Goal: Information Seeking & Learning: Learn about a topic

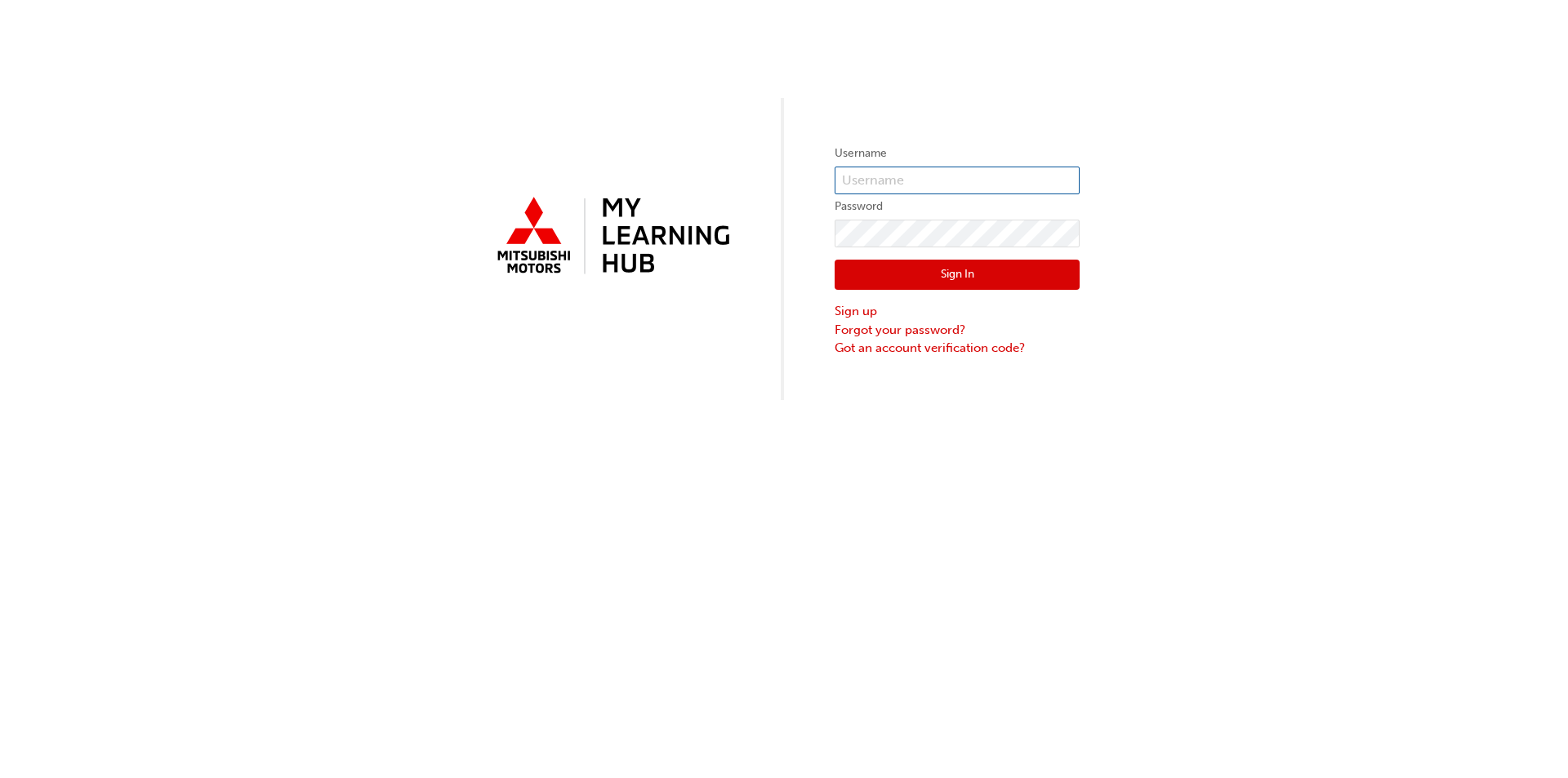
type input "[EMAIL_ADDRESS][DOMAIN_NAME]"
click at [1001, 271] on button "Sign In" at bounding box center [957, 275] width 245 height 31
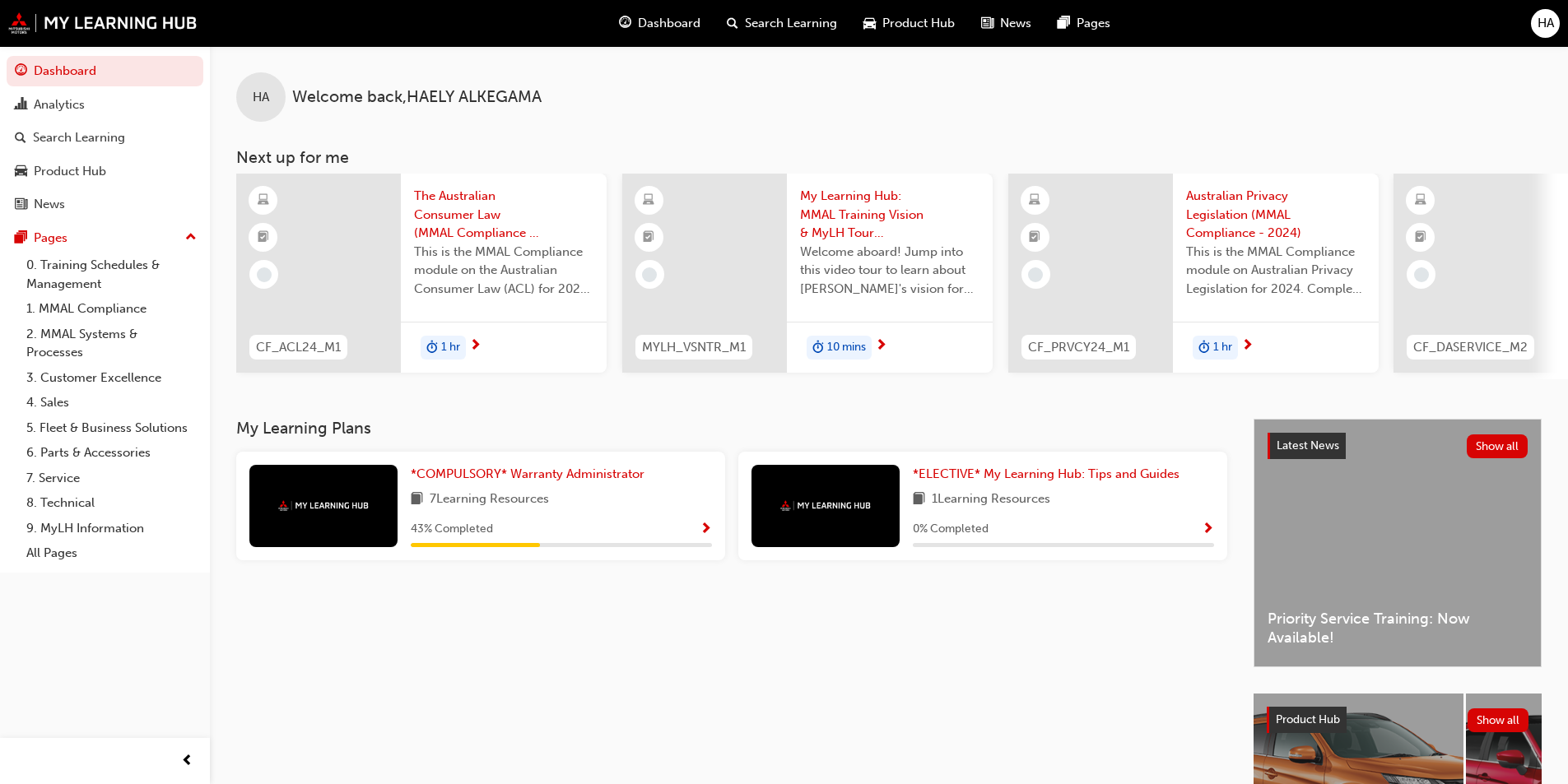
click at [573, 504] on div "7 Learning Resources" at bounding box center [561, 499] width 301 height 21
click at [709, 534] on span "Show Progress" at bounding box center [706, 530] width 13 height 15
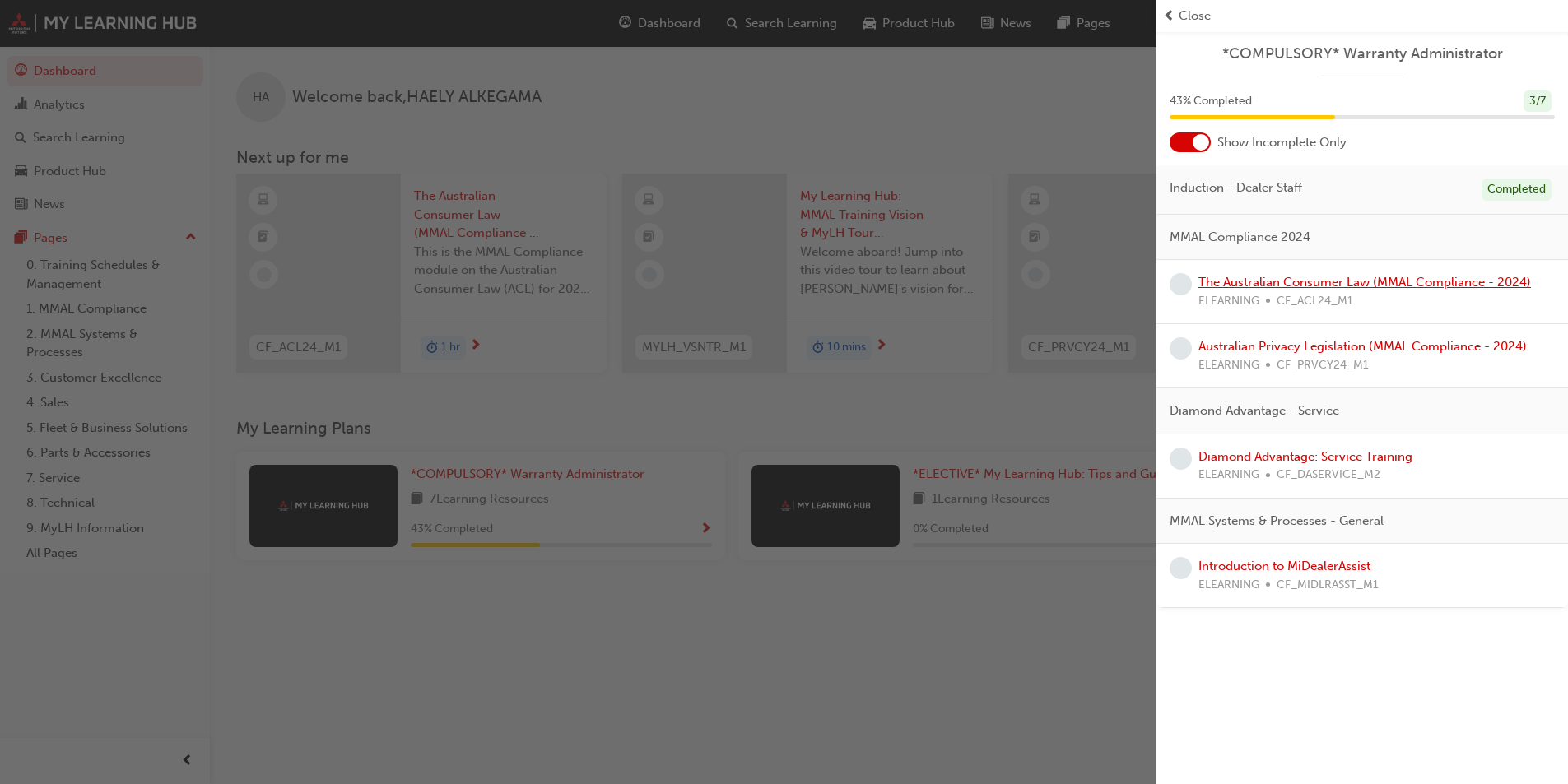
click at [1297, 280] on link "The Australian Consumer Law (MMAL Compliance - 2024)" at bounding box center [1365, 282] width 332 height 15
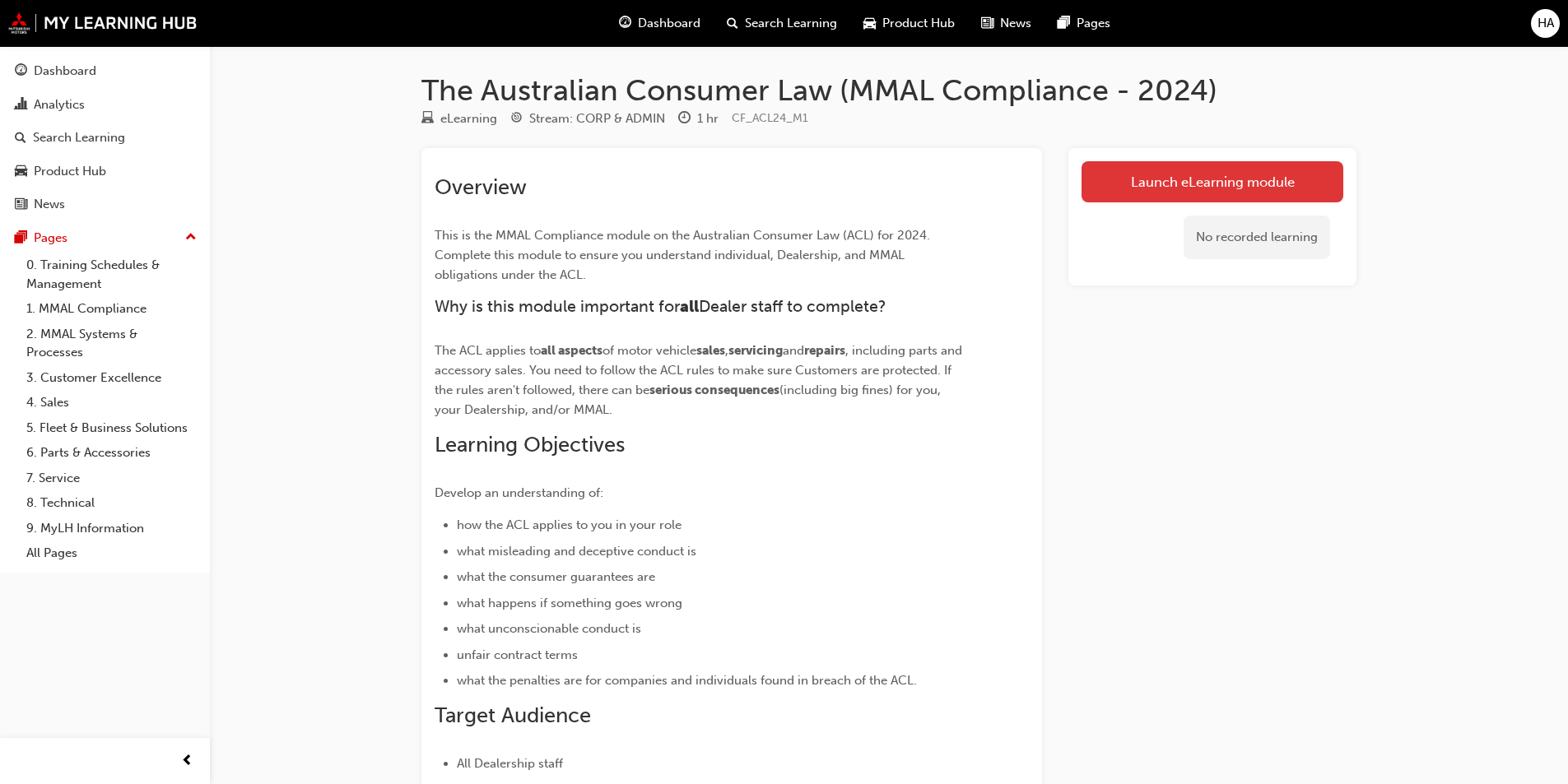
click at [1188, 185] on link "Launch eLearning module" at bounding box center [1212, 181] width 261 height 41
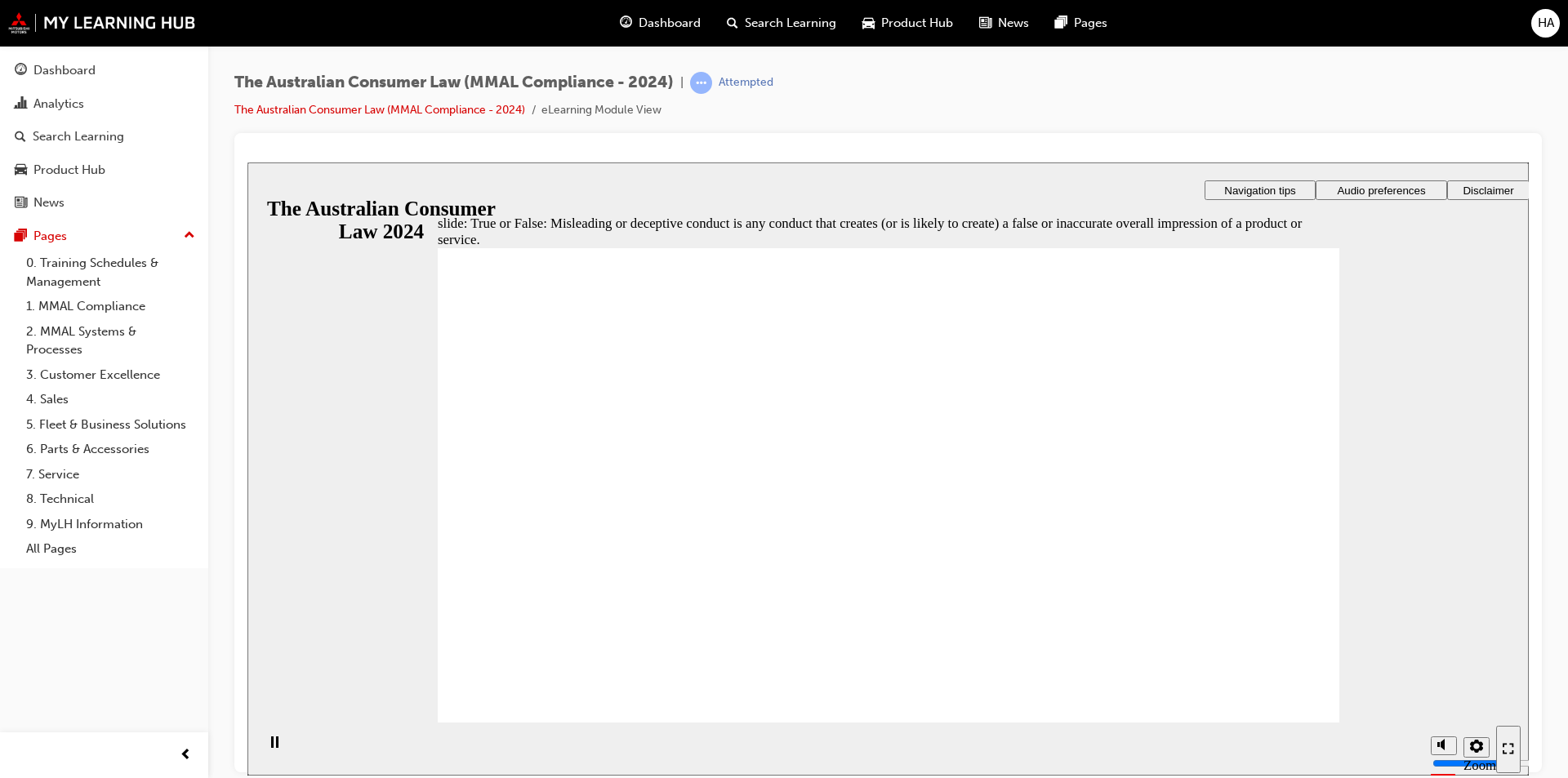
radio input "true"
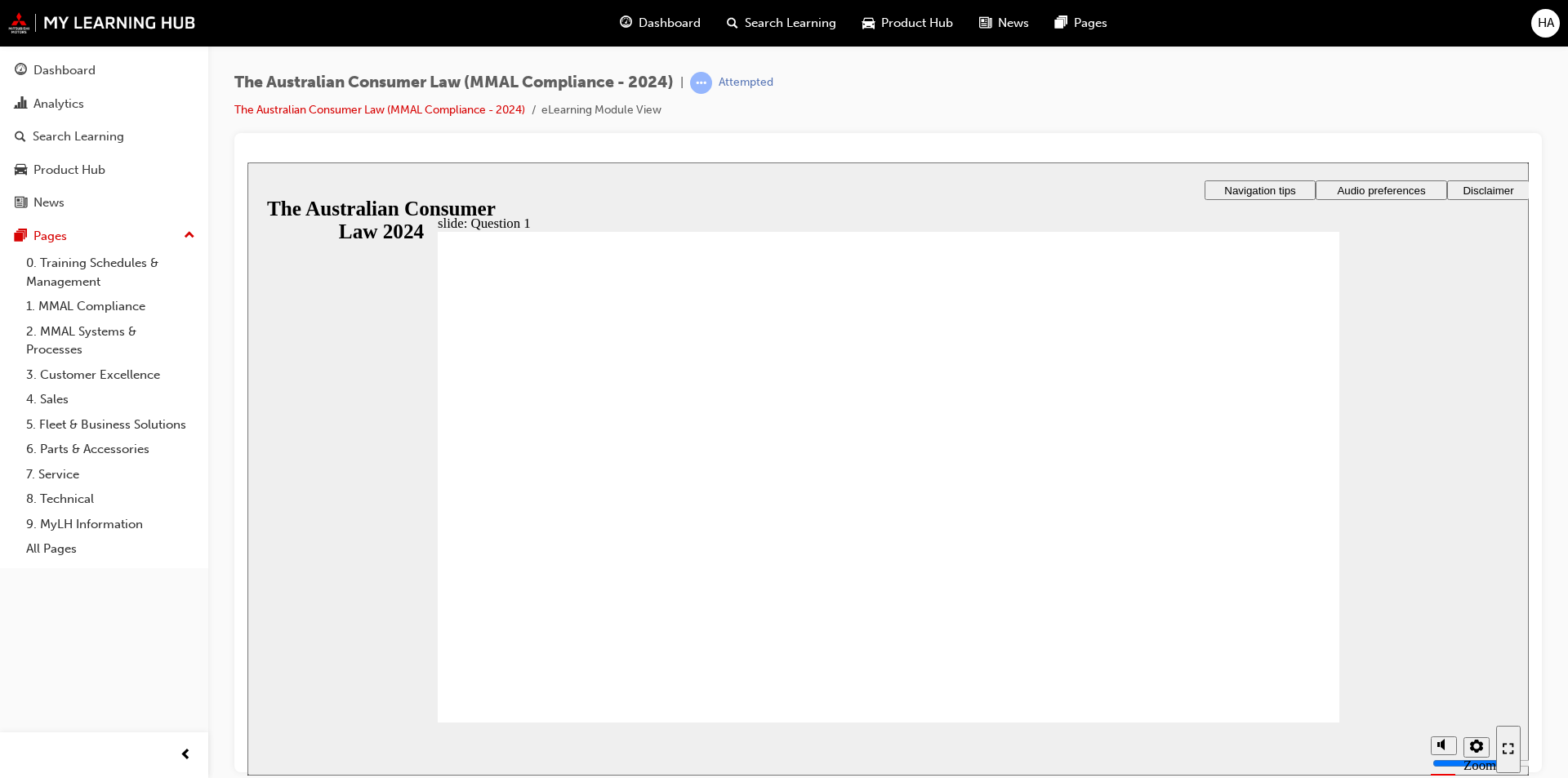
radio input "true"
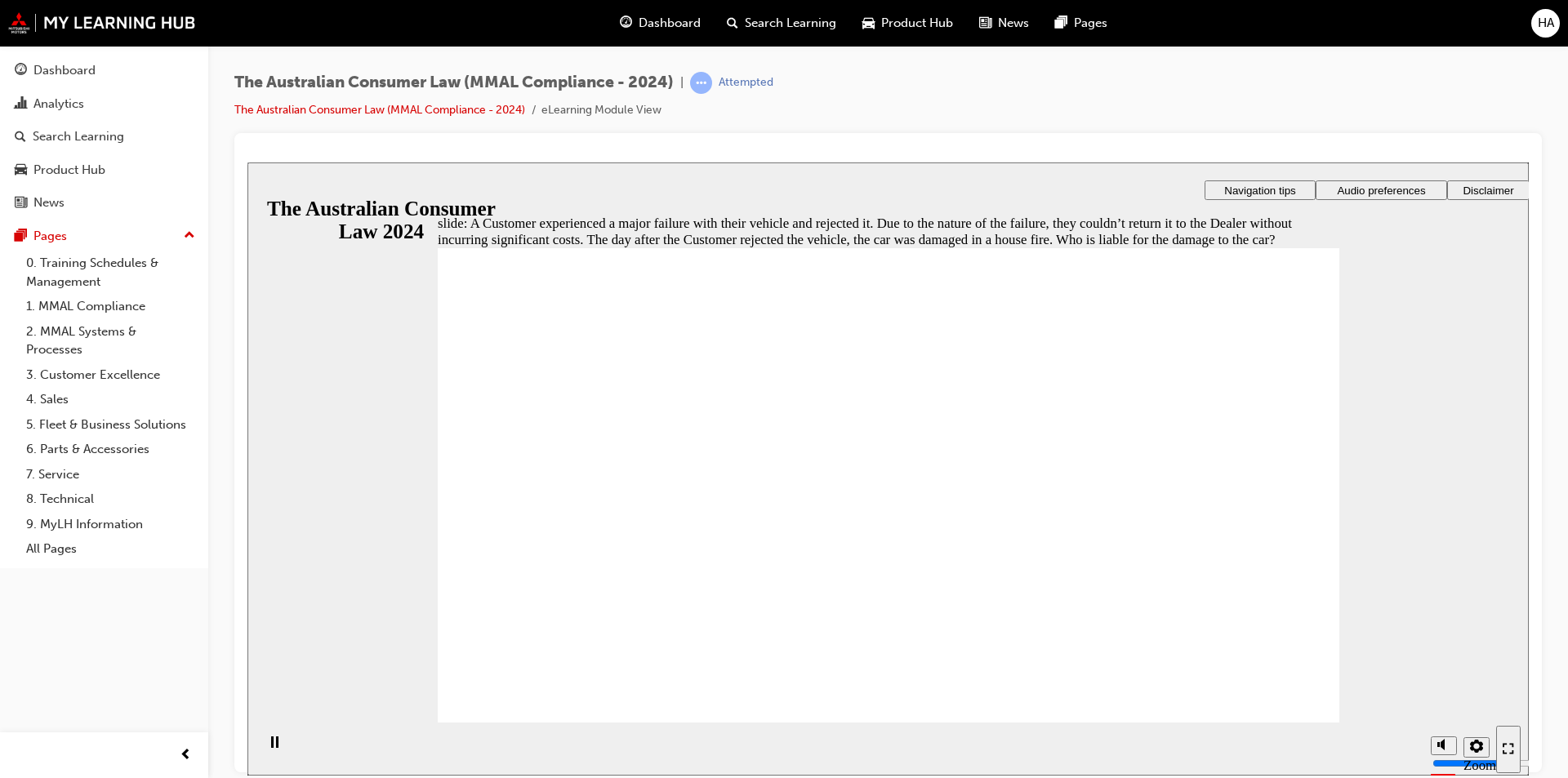
radio input "true"
drag, startPoint x: 552, startPoint y: 685, endPoint x: 551, endPoint y: 676, distance: 9.1
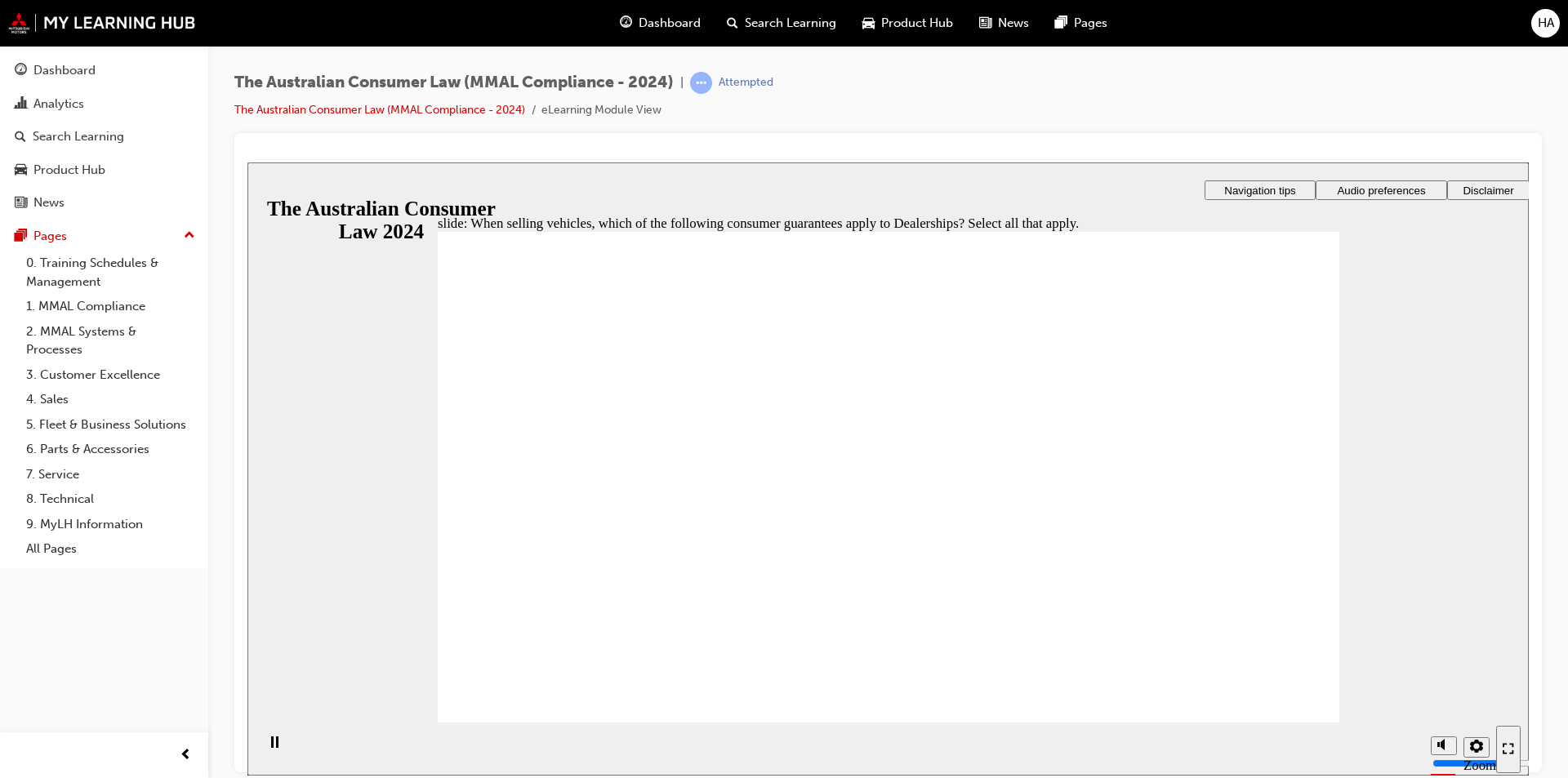
checkbox input "true"
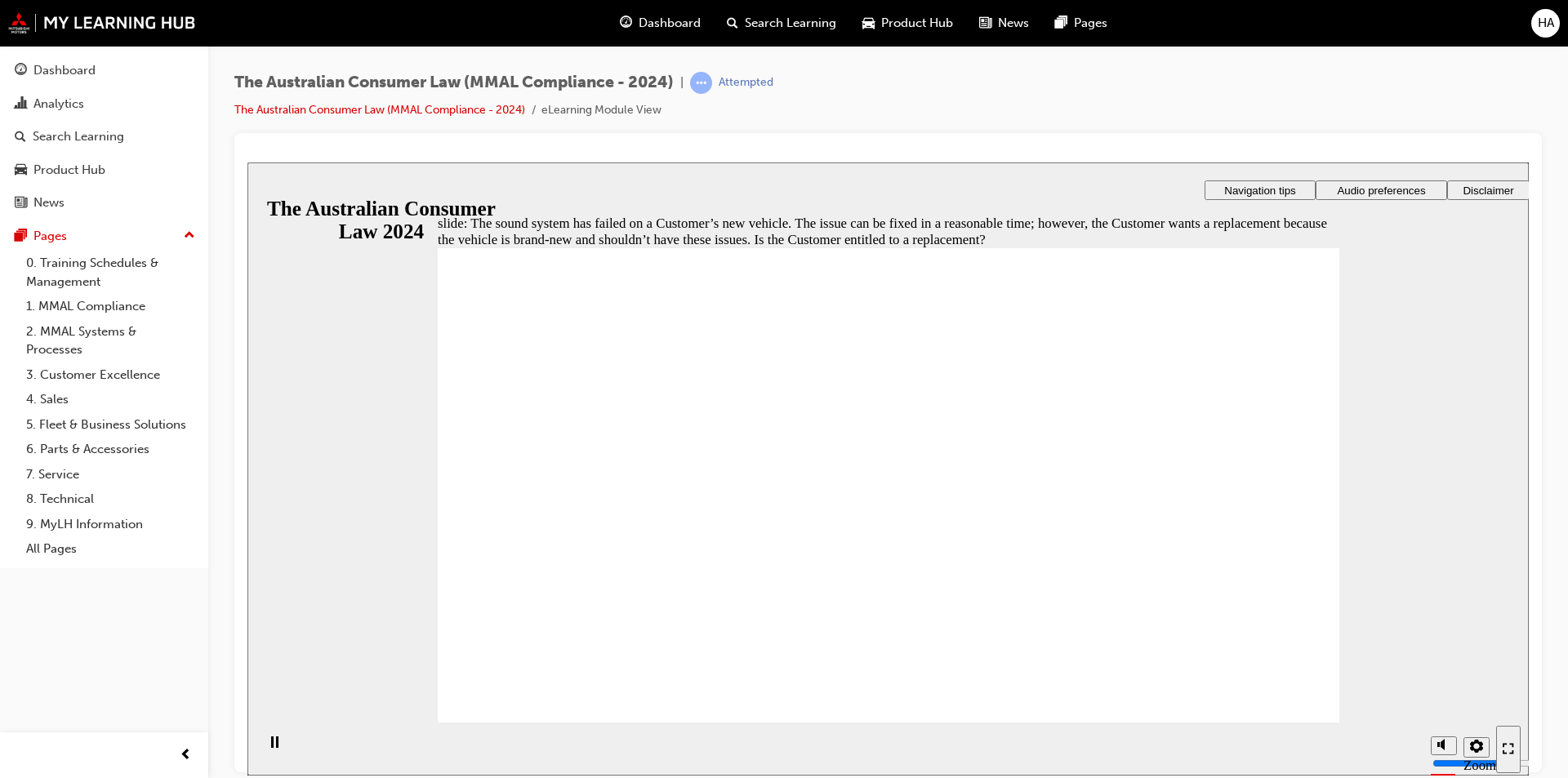
radio input "true"
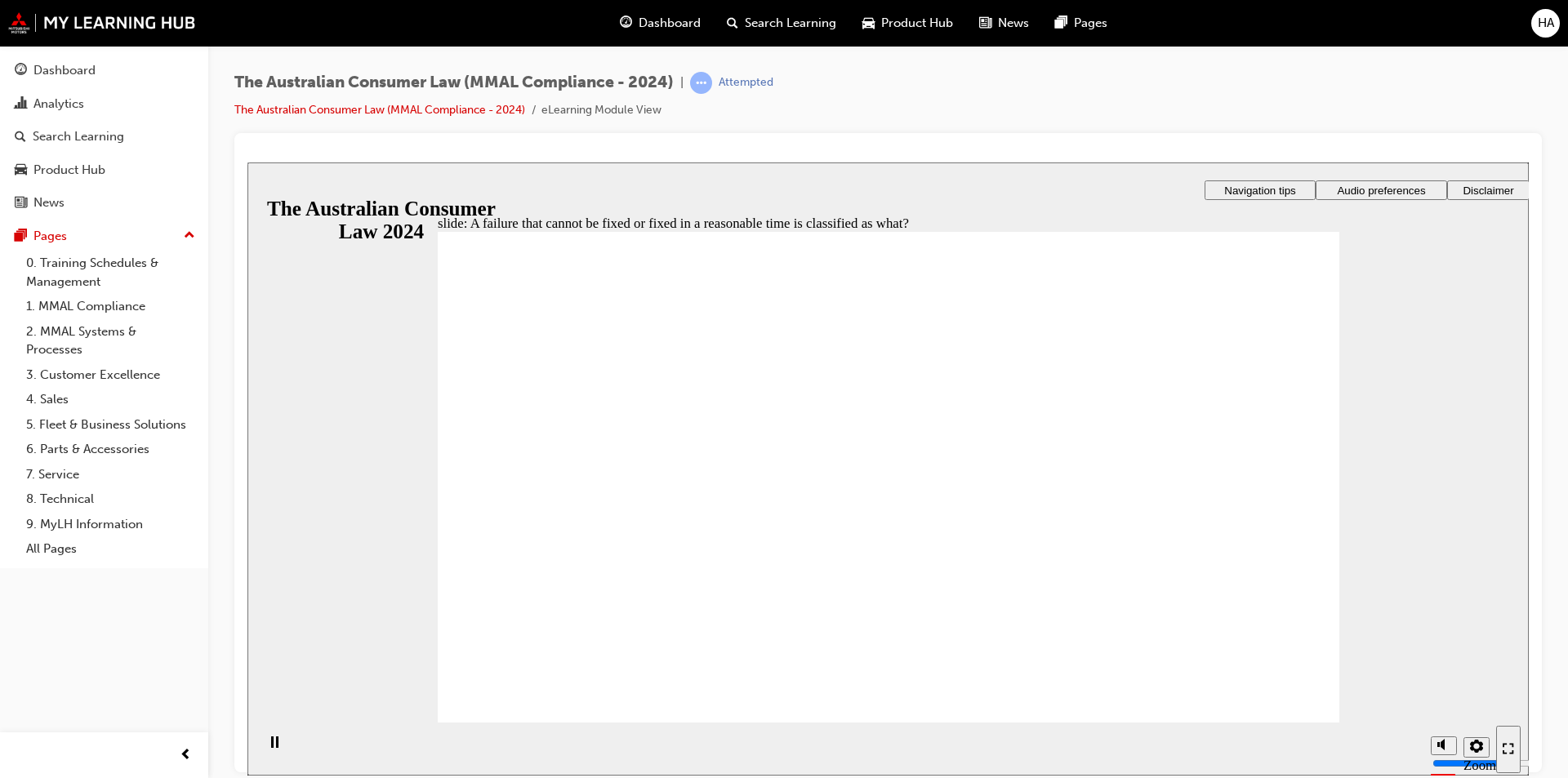
radio input "true"
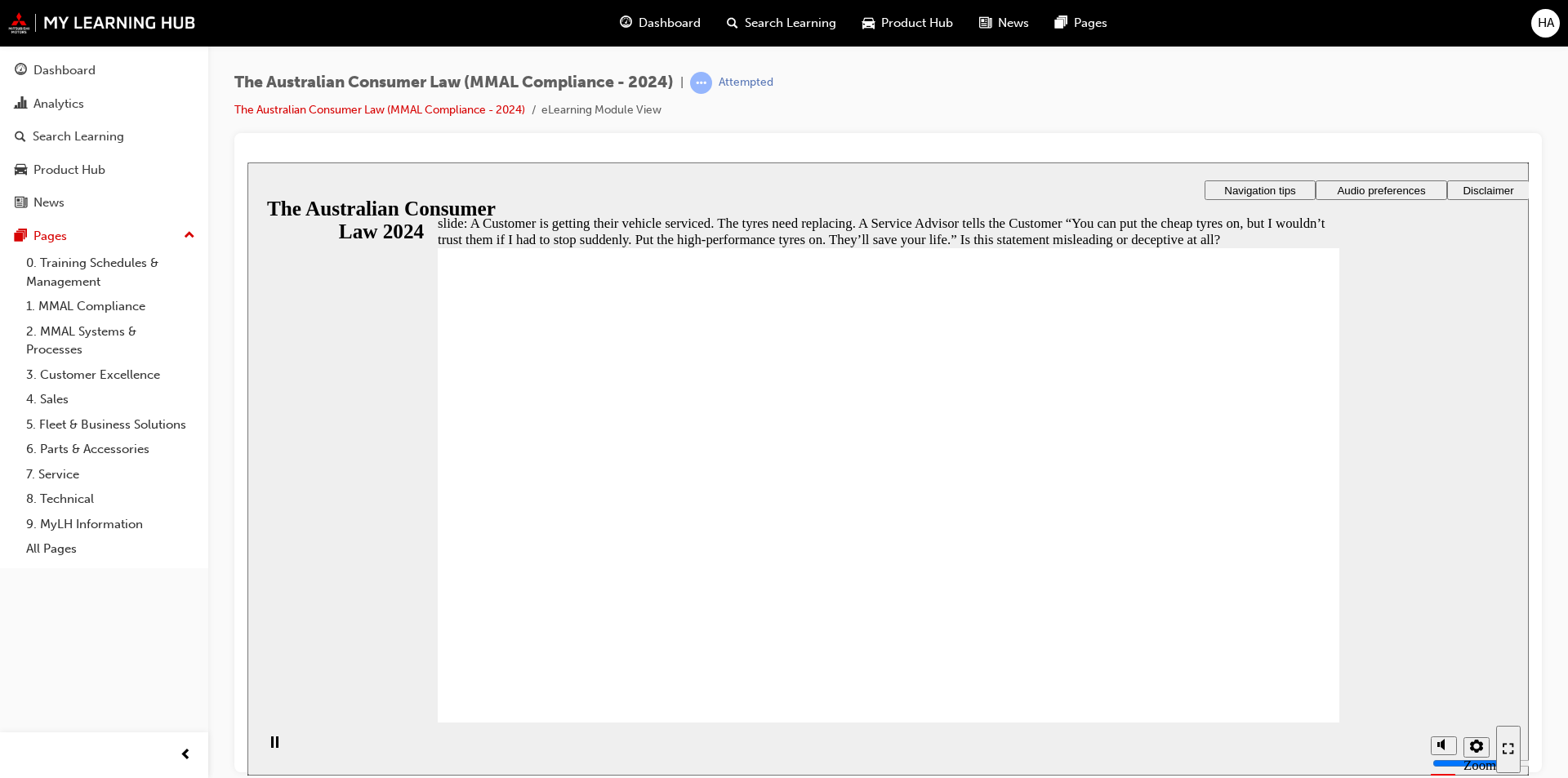
radio input "true"
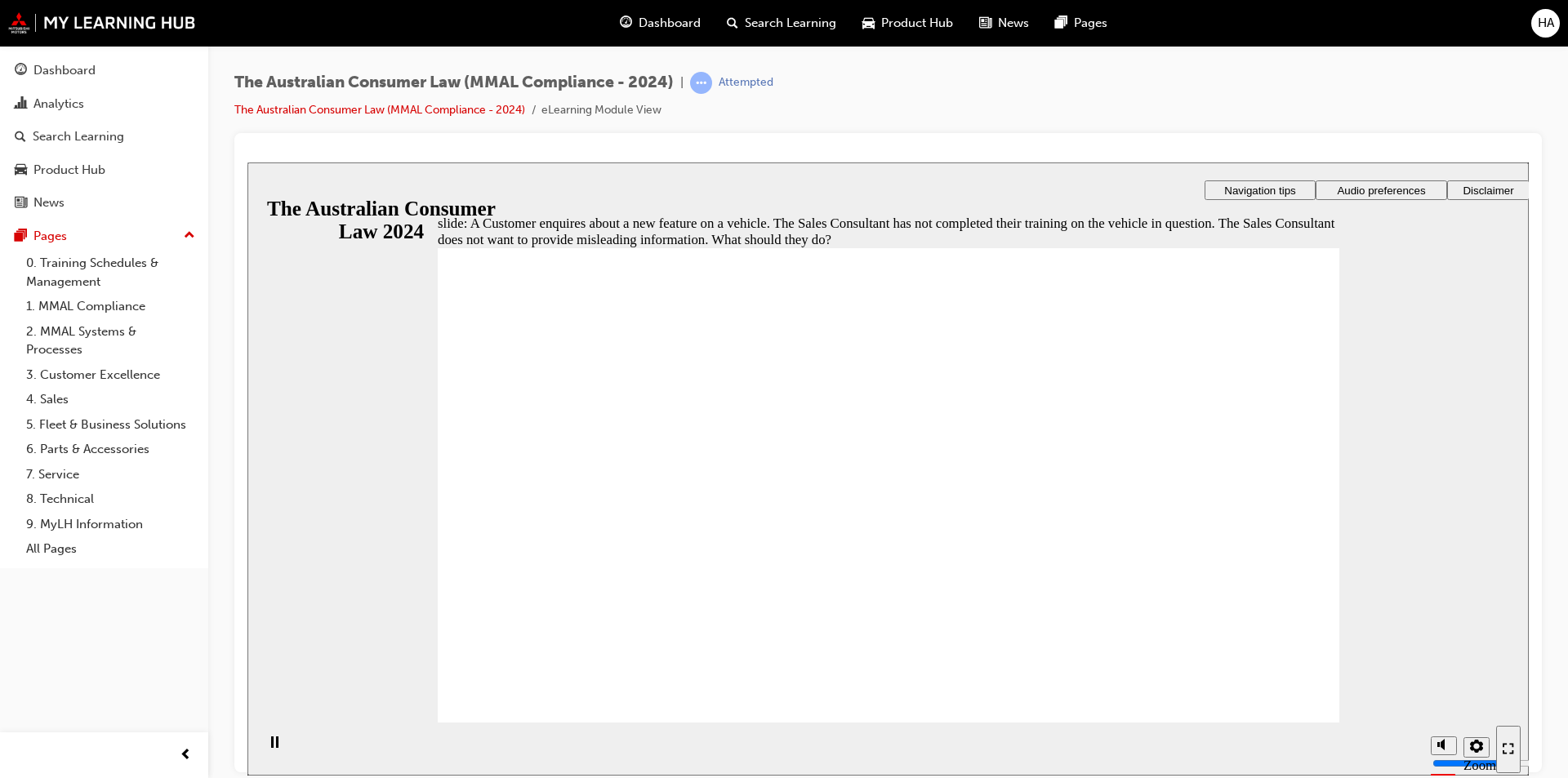
checkbox input "true"
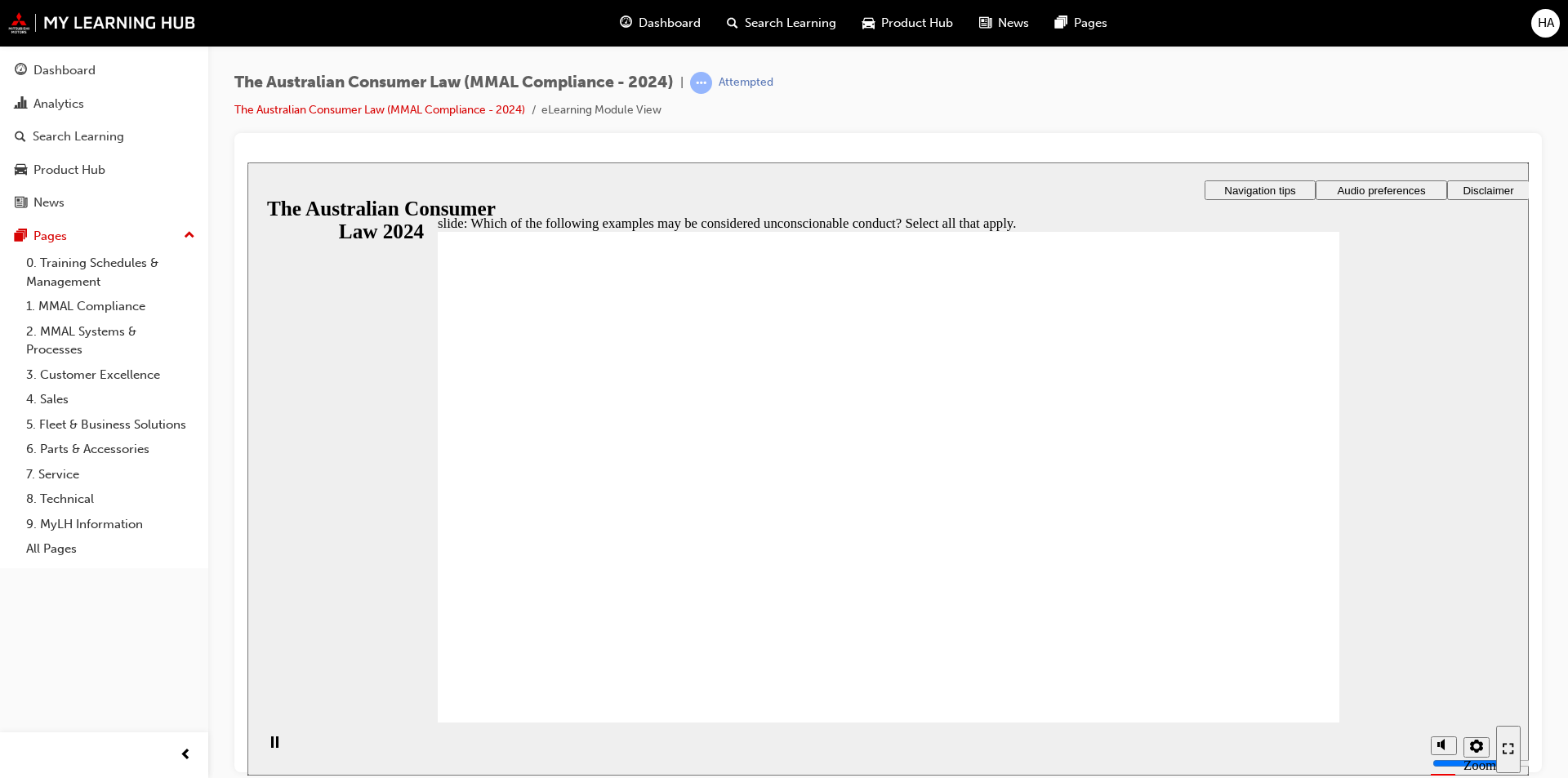
checkbox input "true"
checkbox input "false"
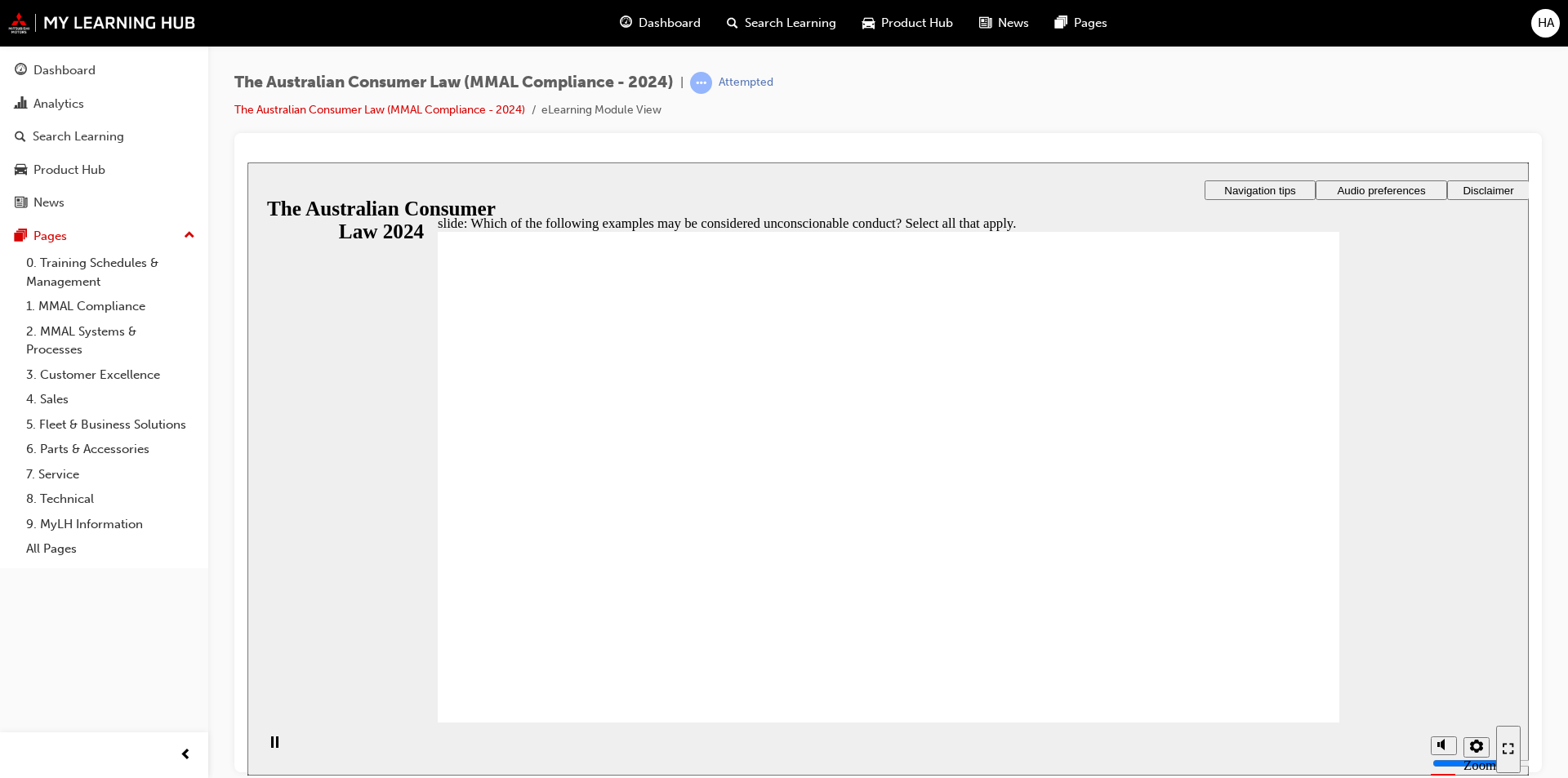
radio input "true"
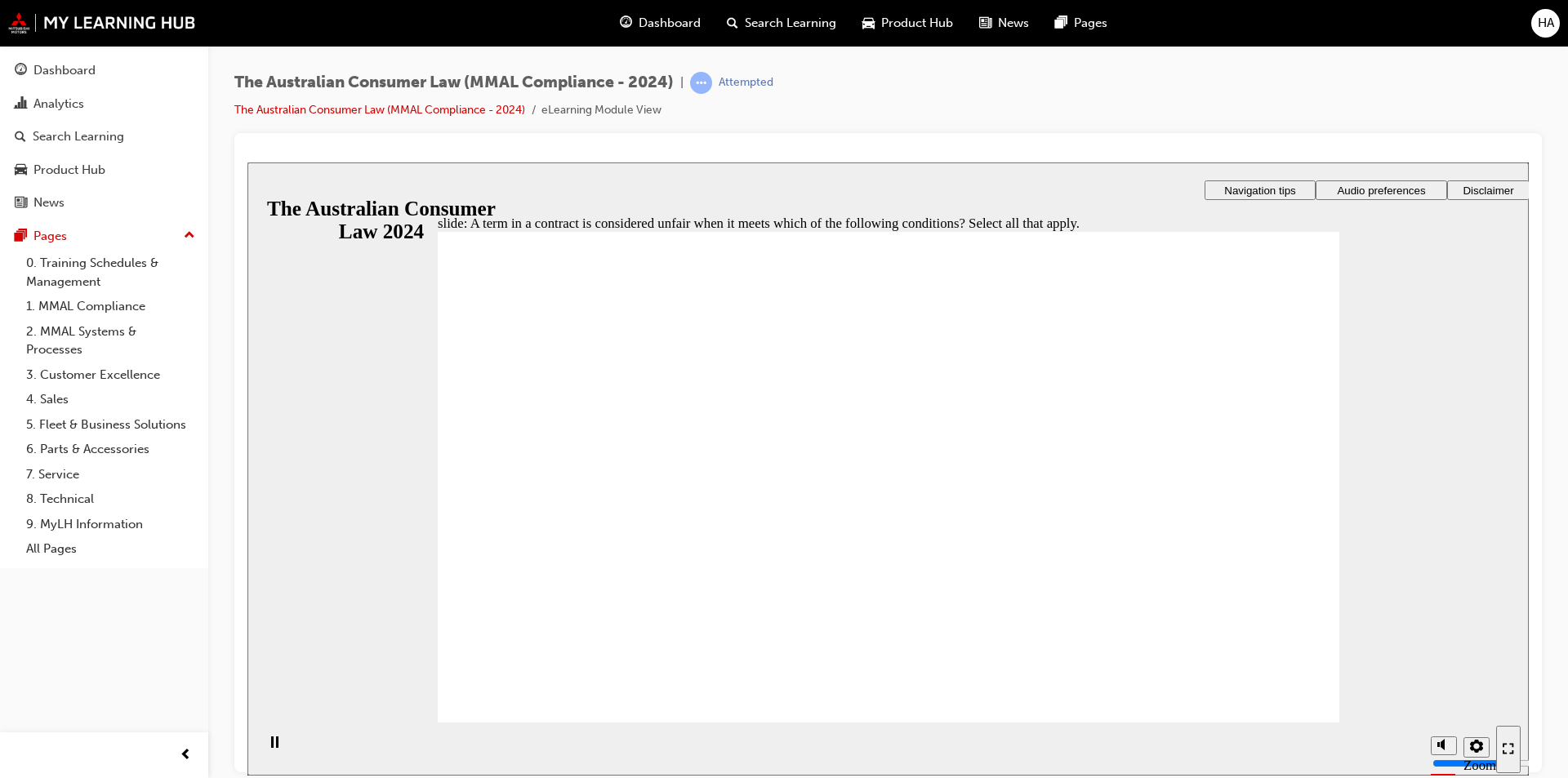
checkbox input "true"
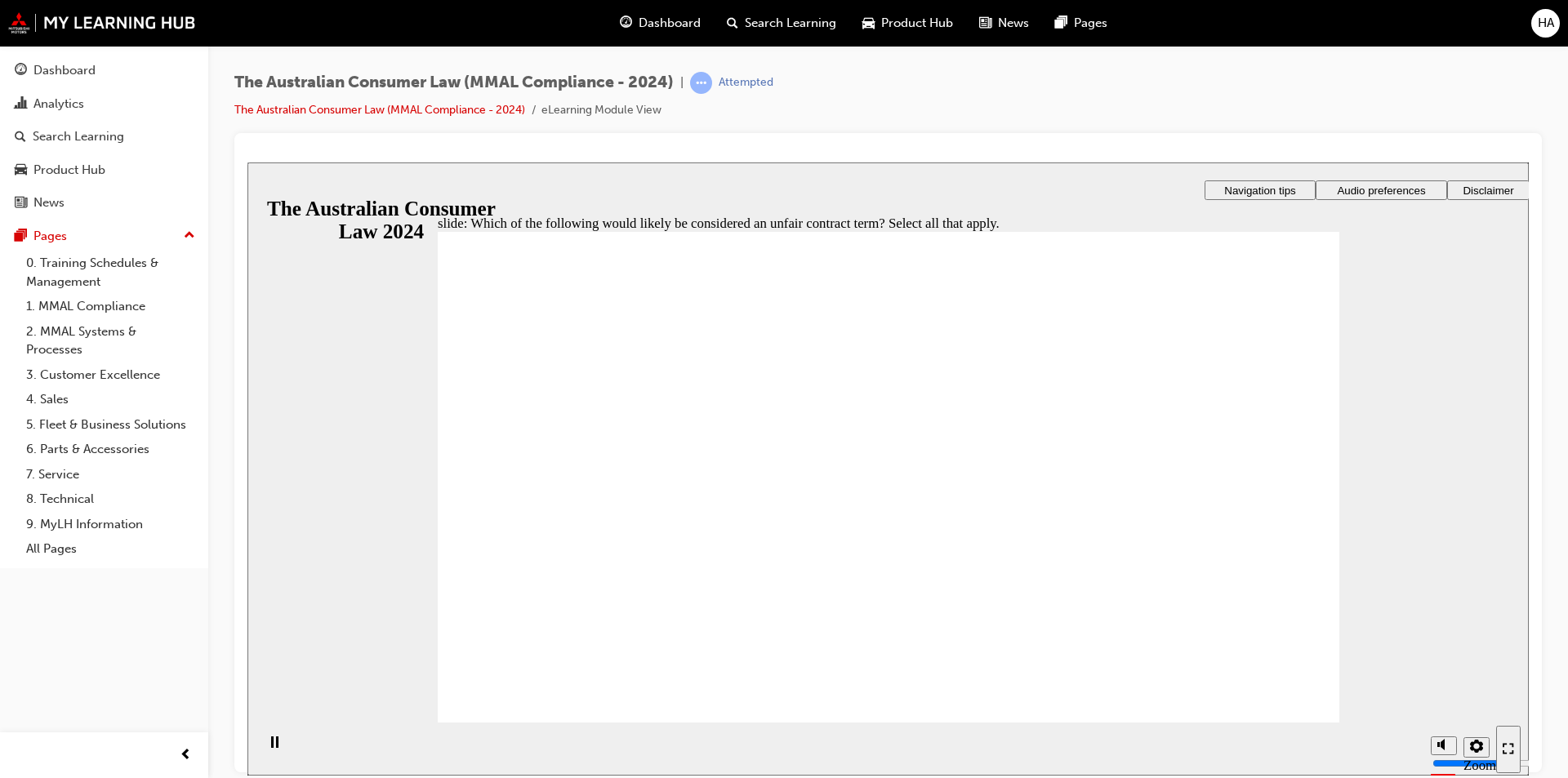
checkbox input "true"
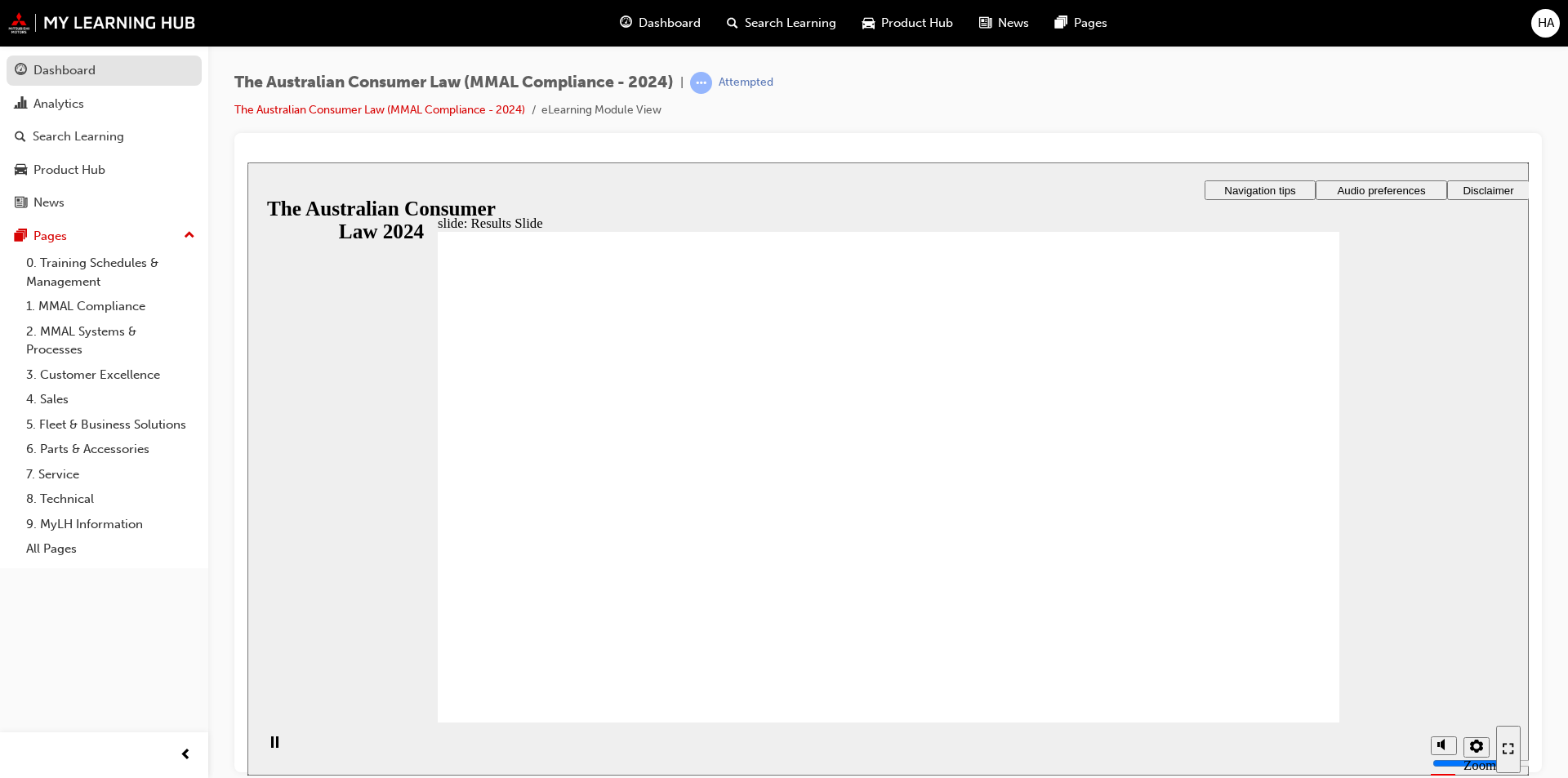
click at [61, 66] on div "Dashboard" at bounding box center [64, 70] width 62 height 19
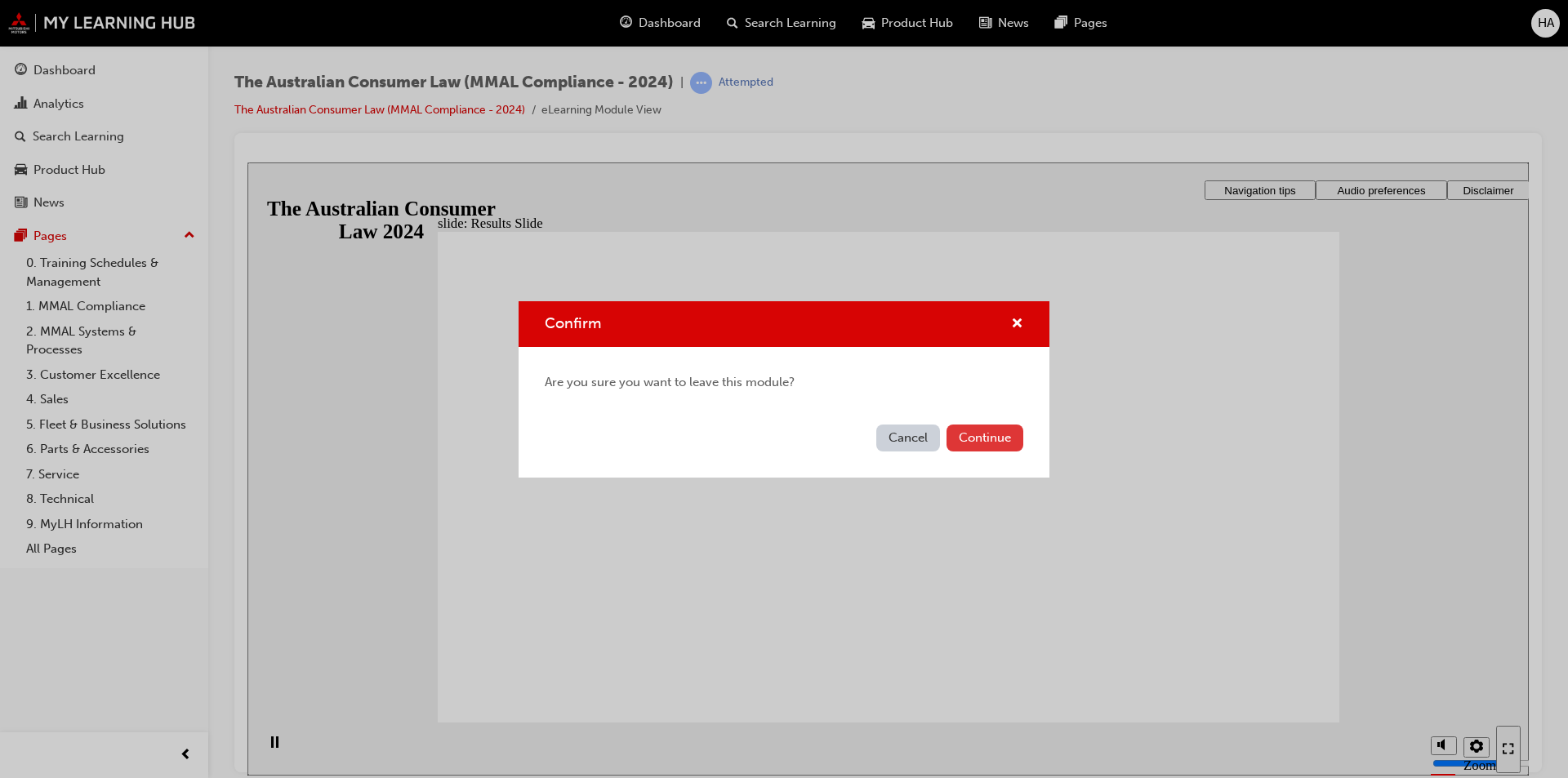
click at [976, 439] on button "Continue" at bounding box center [984, 438] width 77 height 27
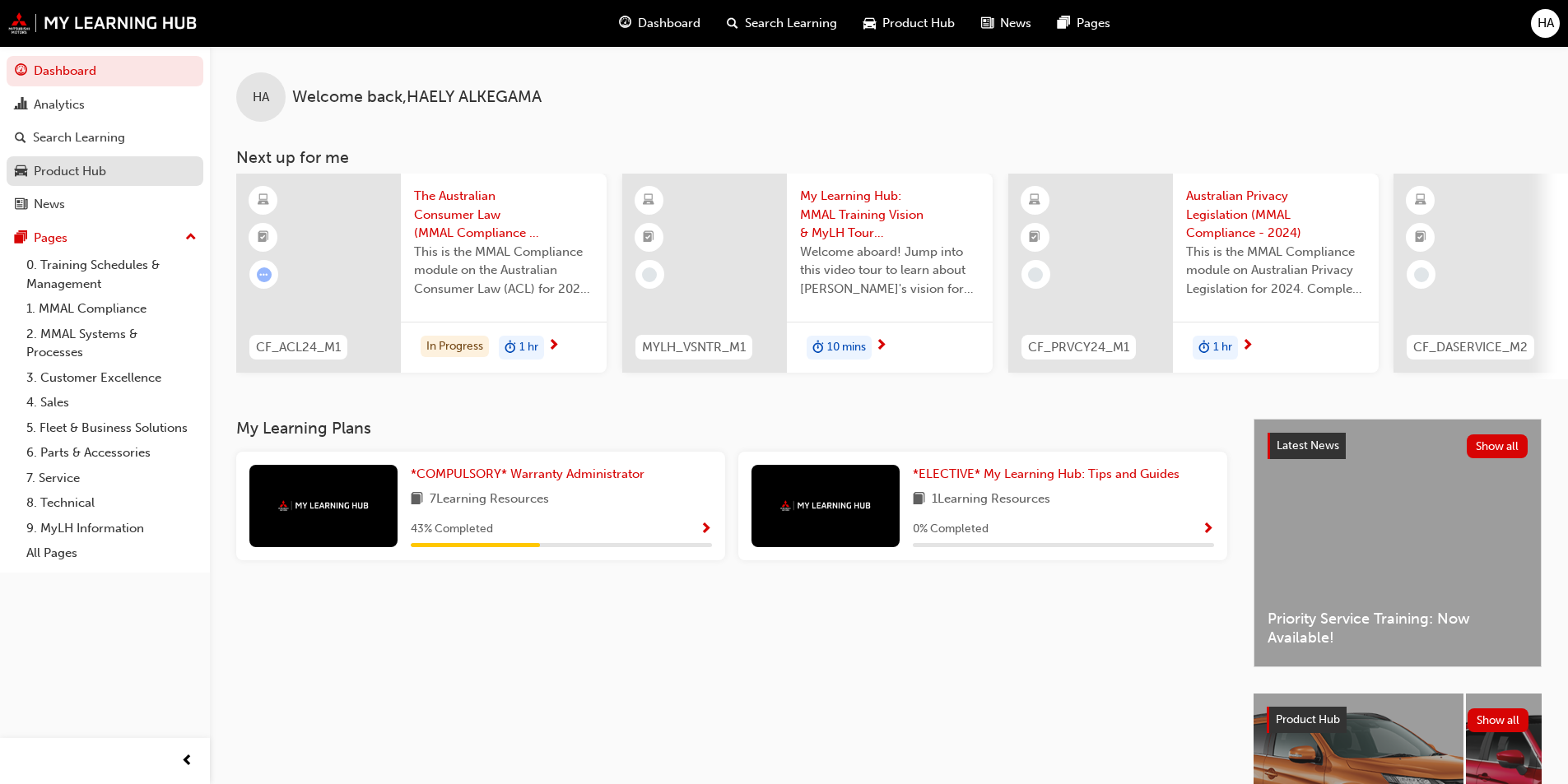
click at [82, 177] on div "Product Hub" at bounding box center [70, 172] width 73 height 19
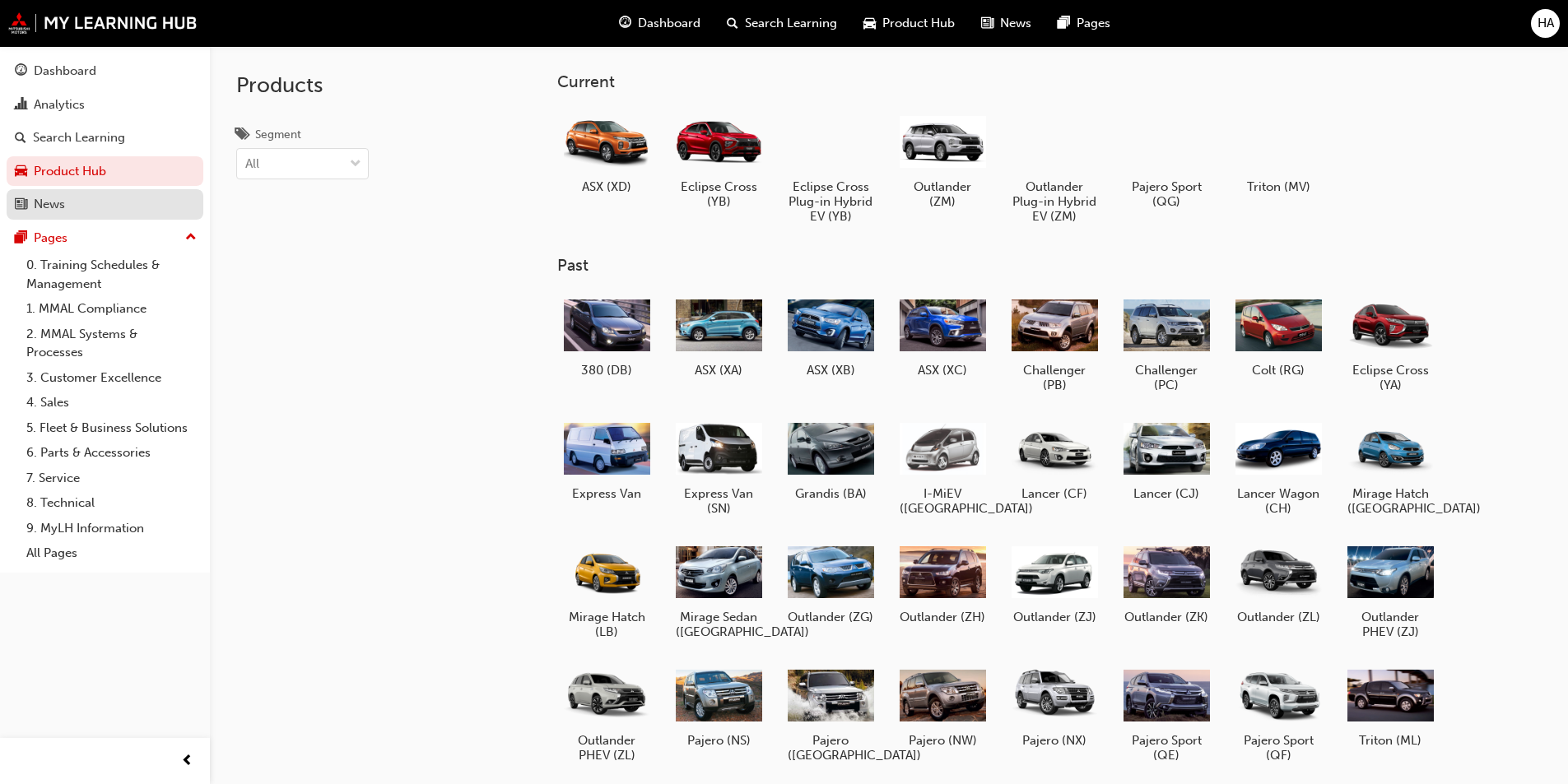
click at [58, 209] on div "News" at bounding box center [49, 204] width 31 height 19
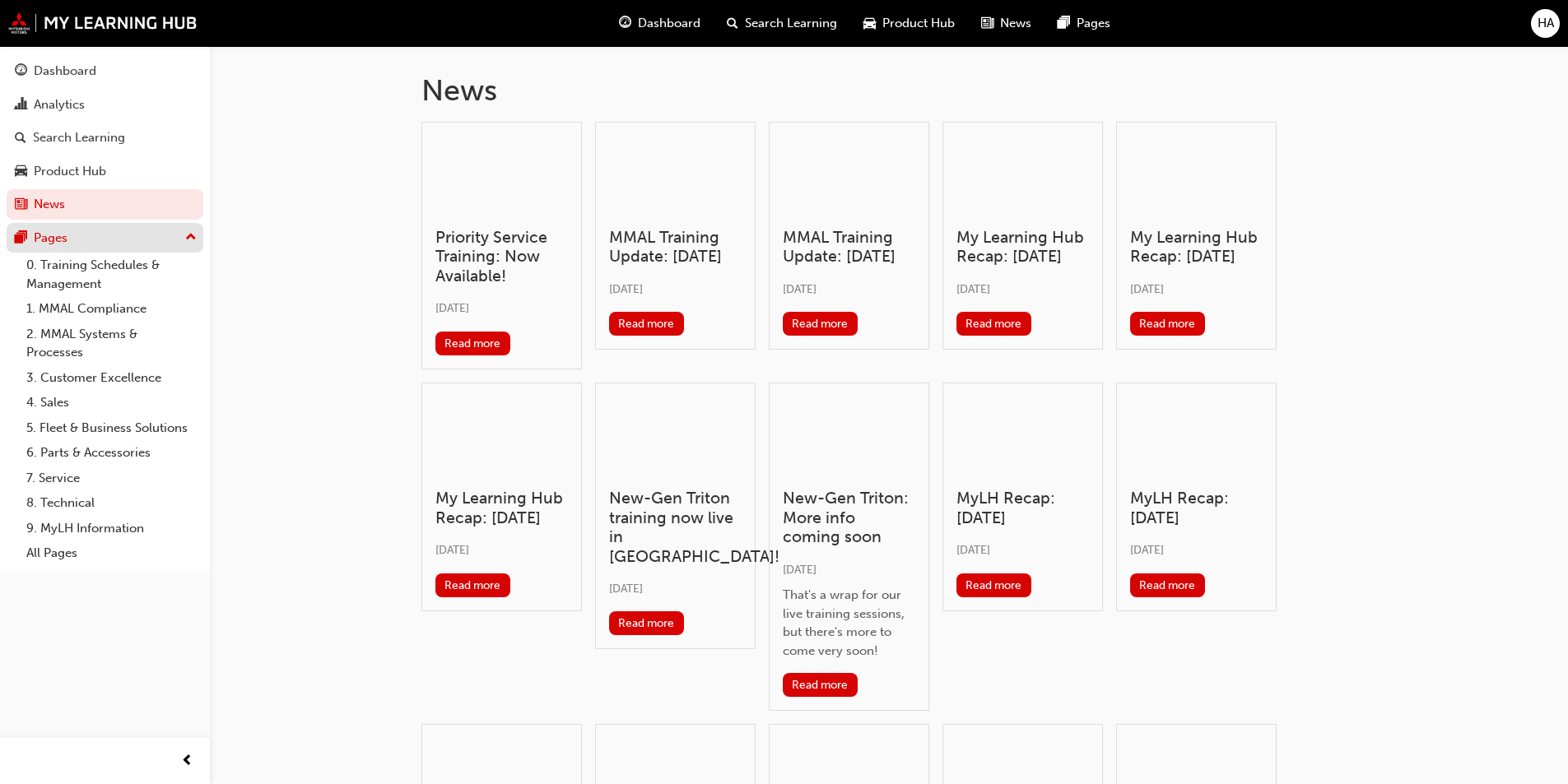
click at [66, 245] on div "Pages" at bounding box center [50, 238] width 34 height 19
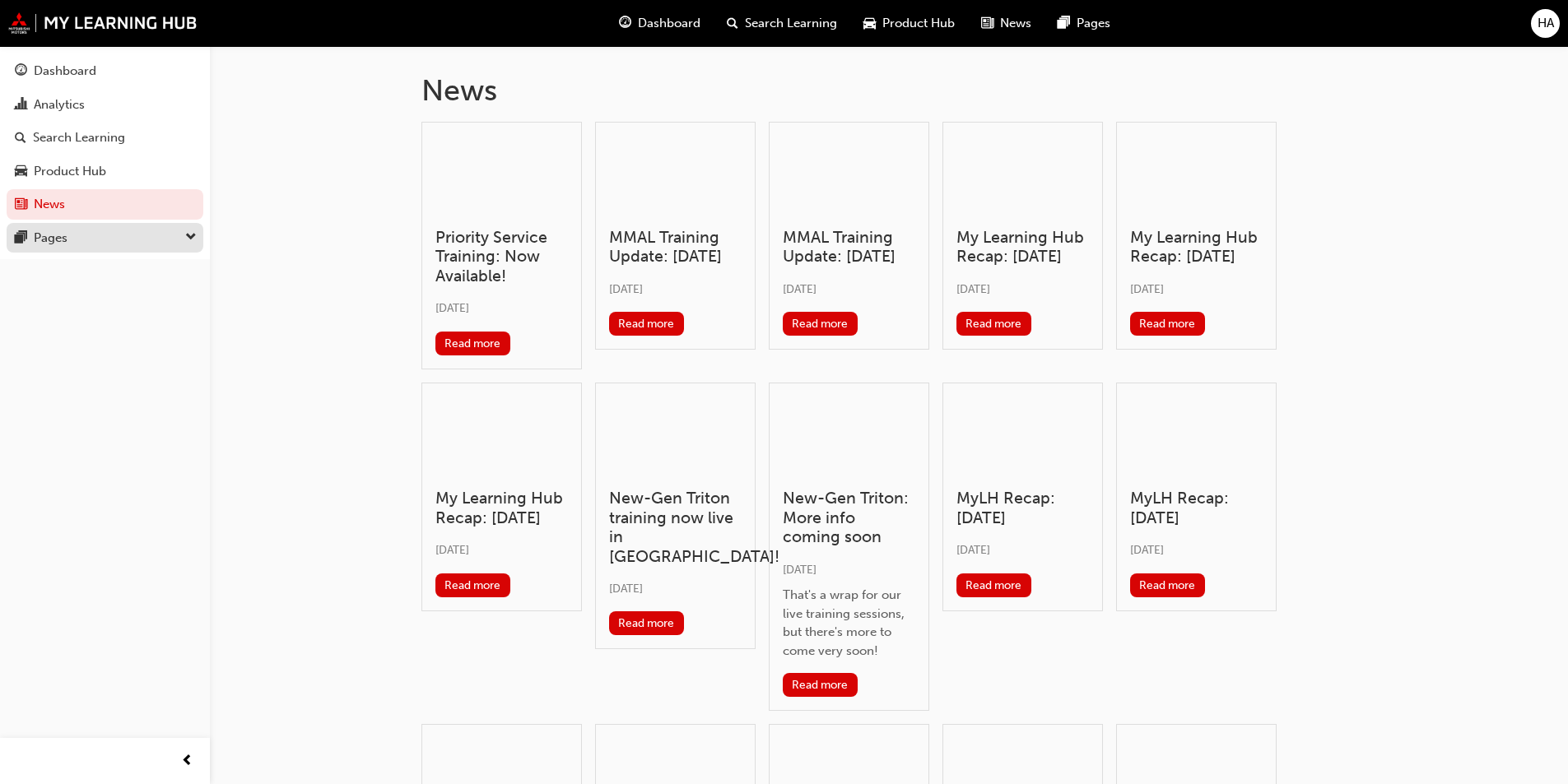
click at [66, 245] on div "Pages" at bounding box center [50, 238] width 34 height 19
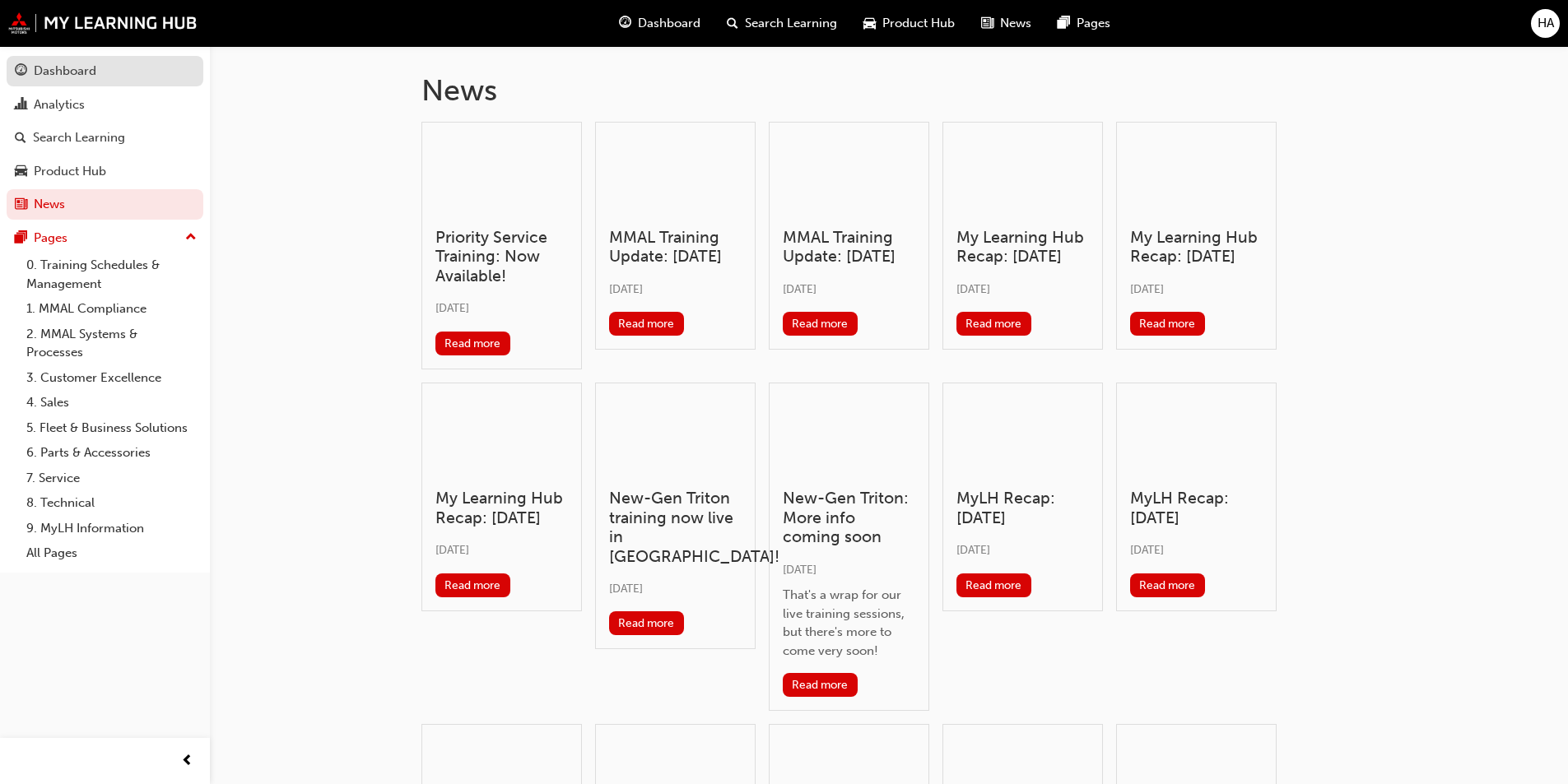
click at [66, 70] on div "Dashboard" at bounding box center [64, 71] width 63 height 19
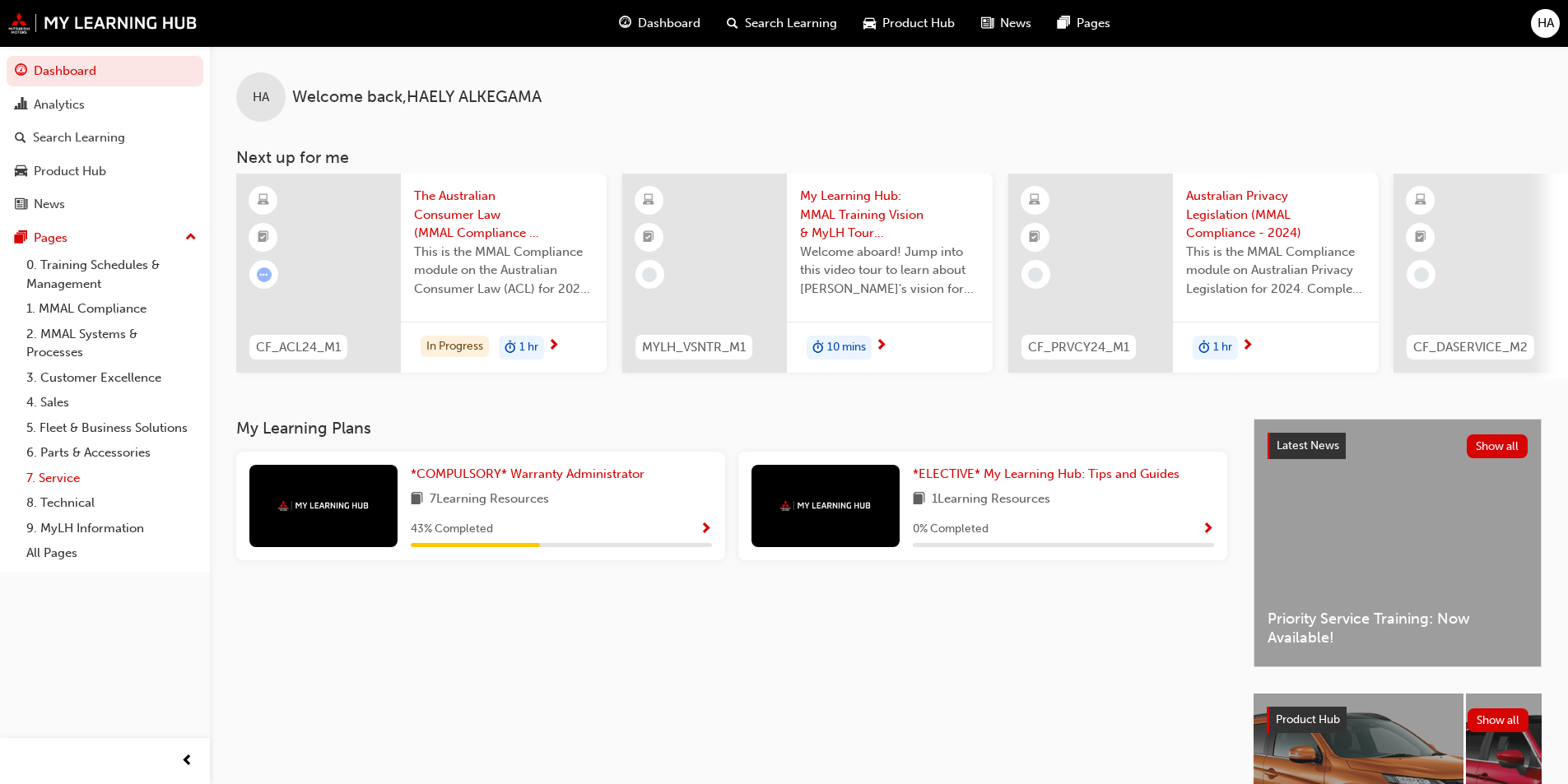
click at [81, 474] on link "7. Service" at bounding box center [112, 478] width 183 height 25
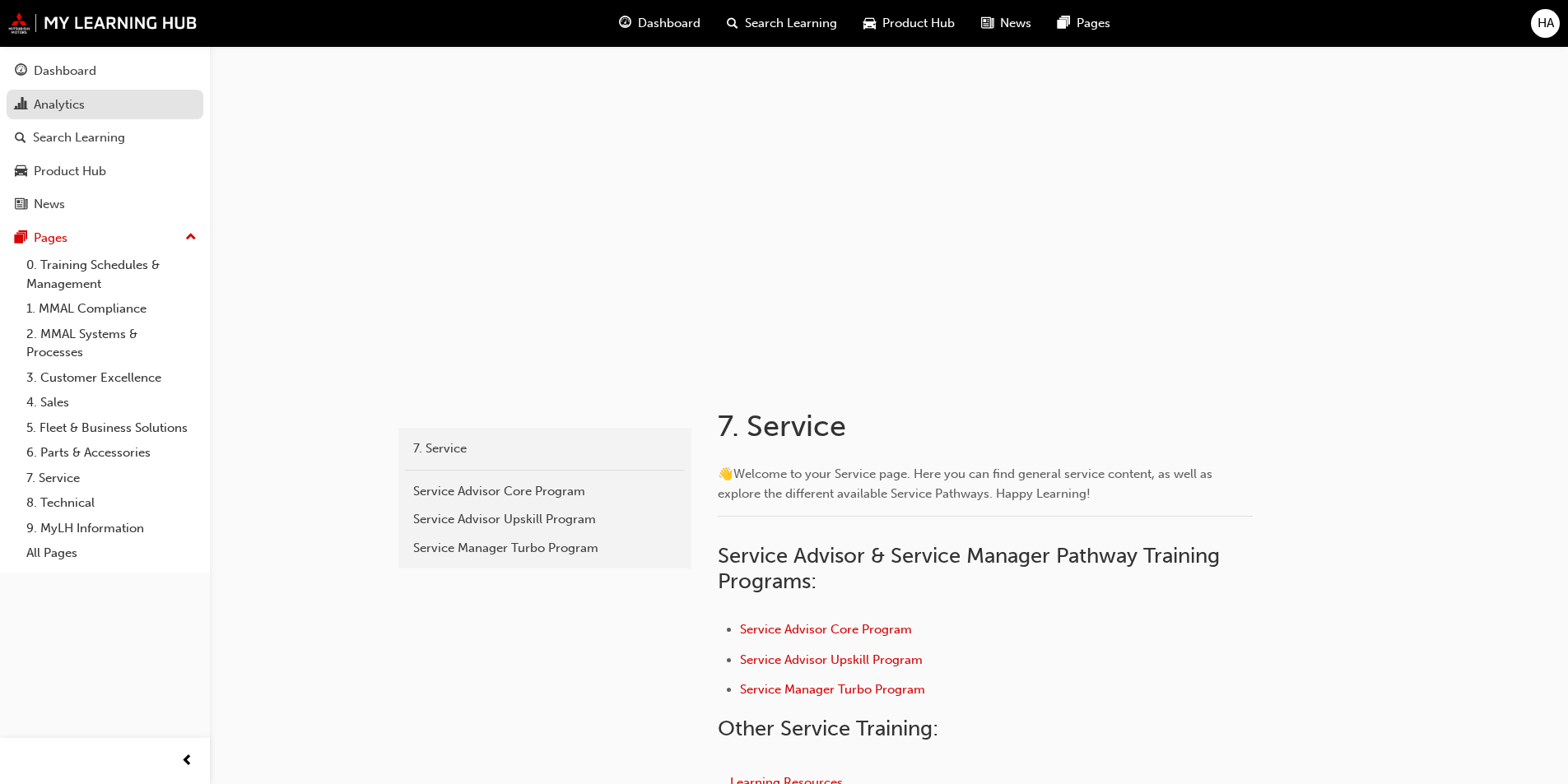
click at [75, 99] on div "Analytics" at bounding box center [59, 104] width 51 height 19
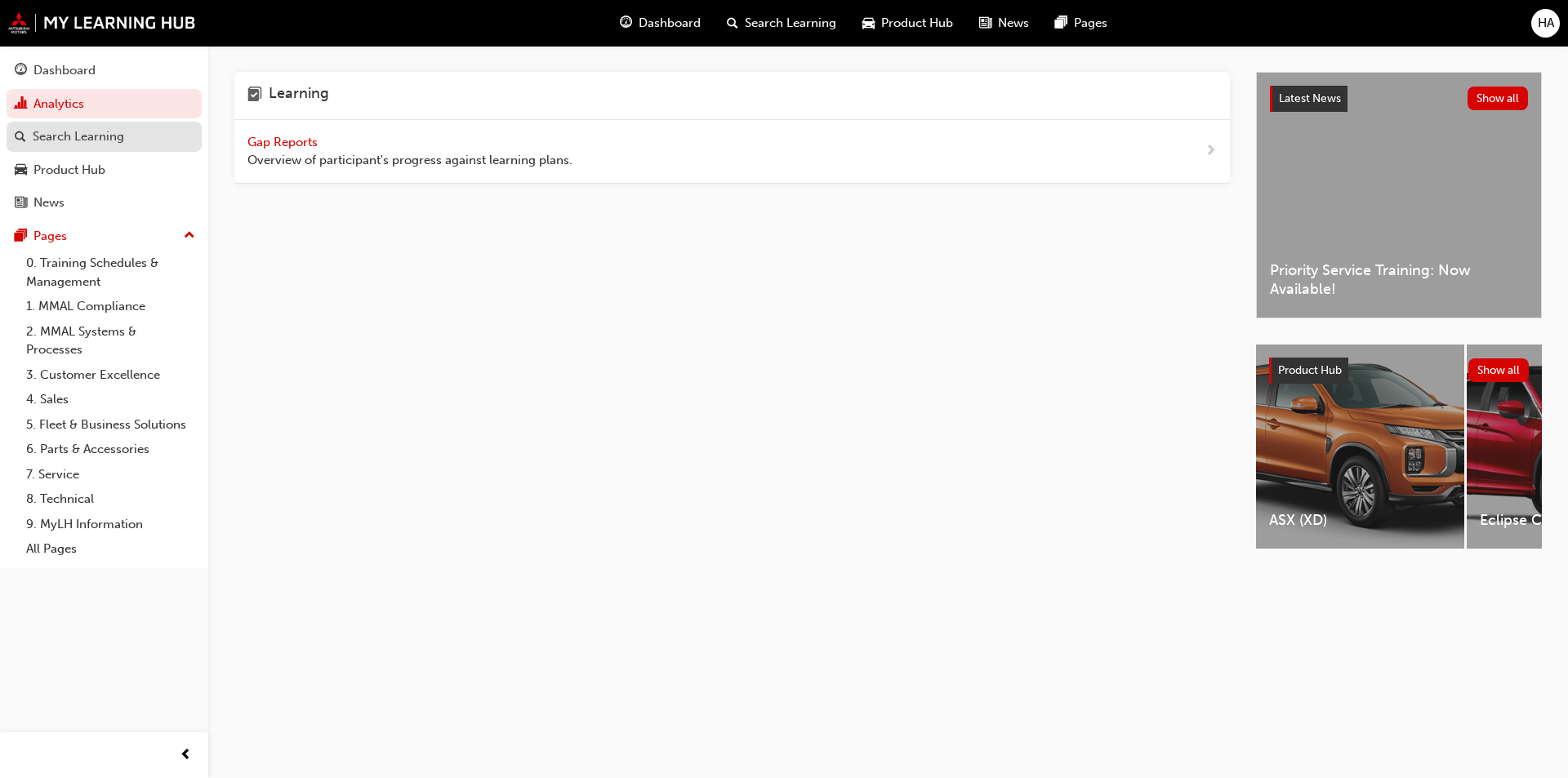
click at [70, 132] on div "Search Learning" at bounding box center [78, 136] width 92 height 19
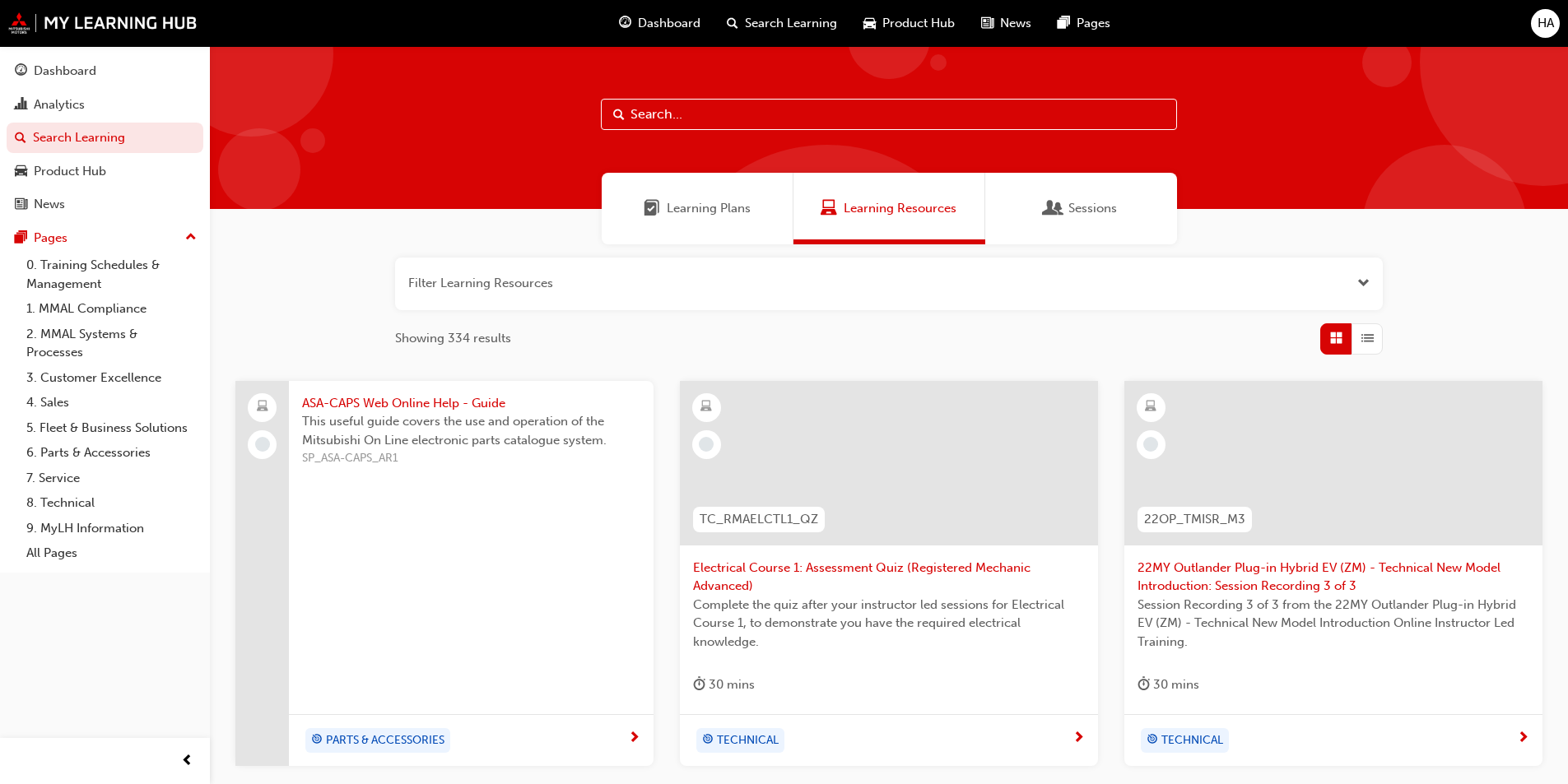
click at [1080, 222] on div "Sessions" at bounding box center [1080, 208] width 192 height 72
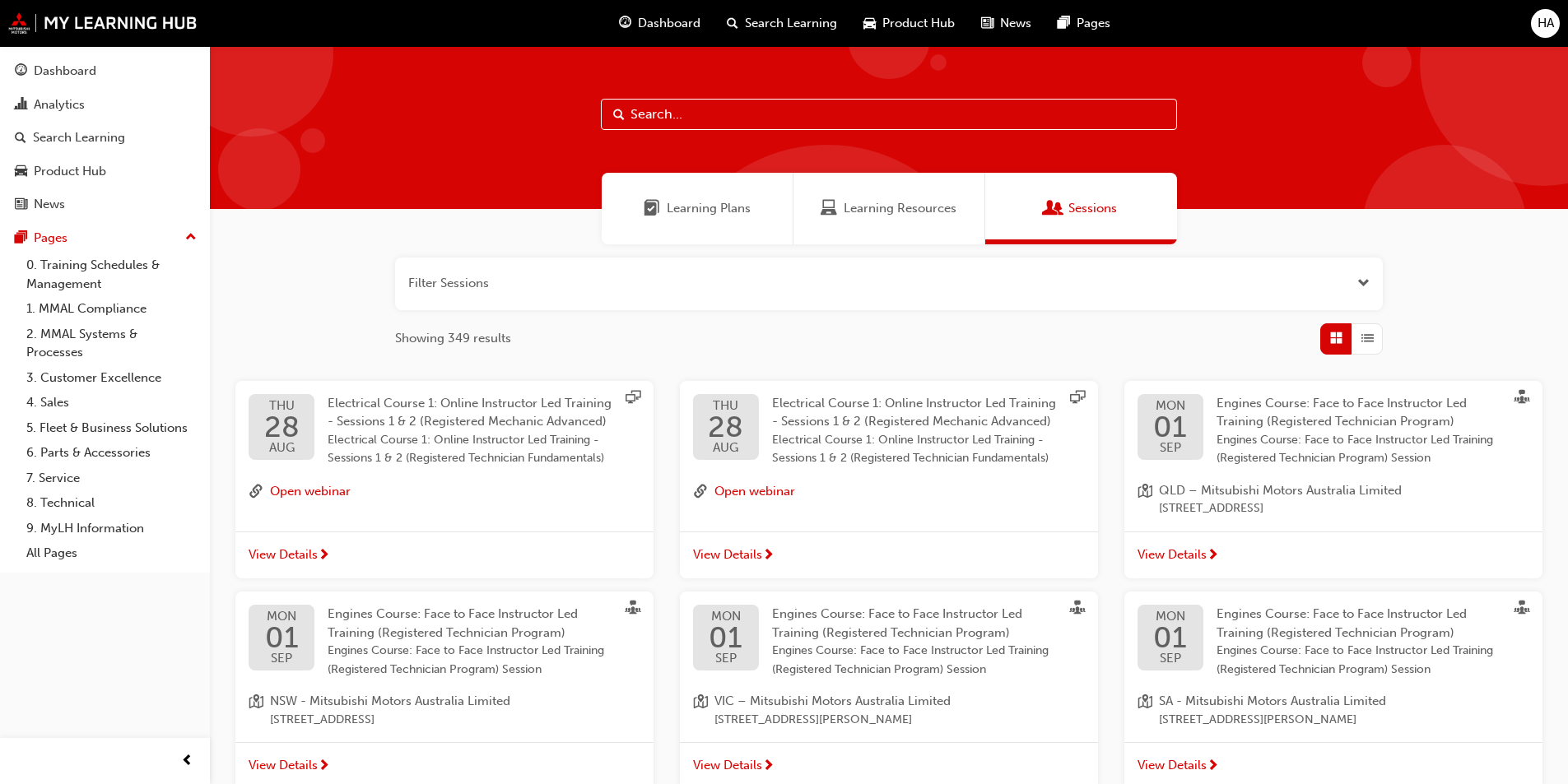
click at [750, 222] on div "Learning Plans" at bounding box center [697, 208] width 192 height 72
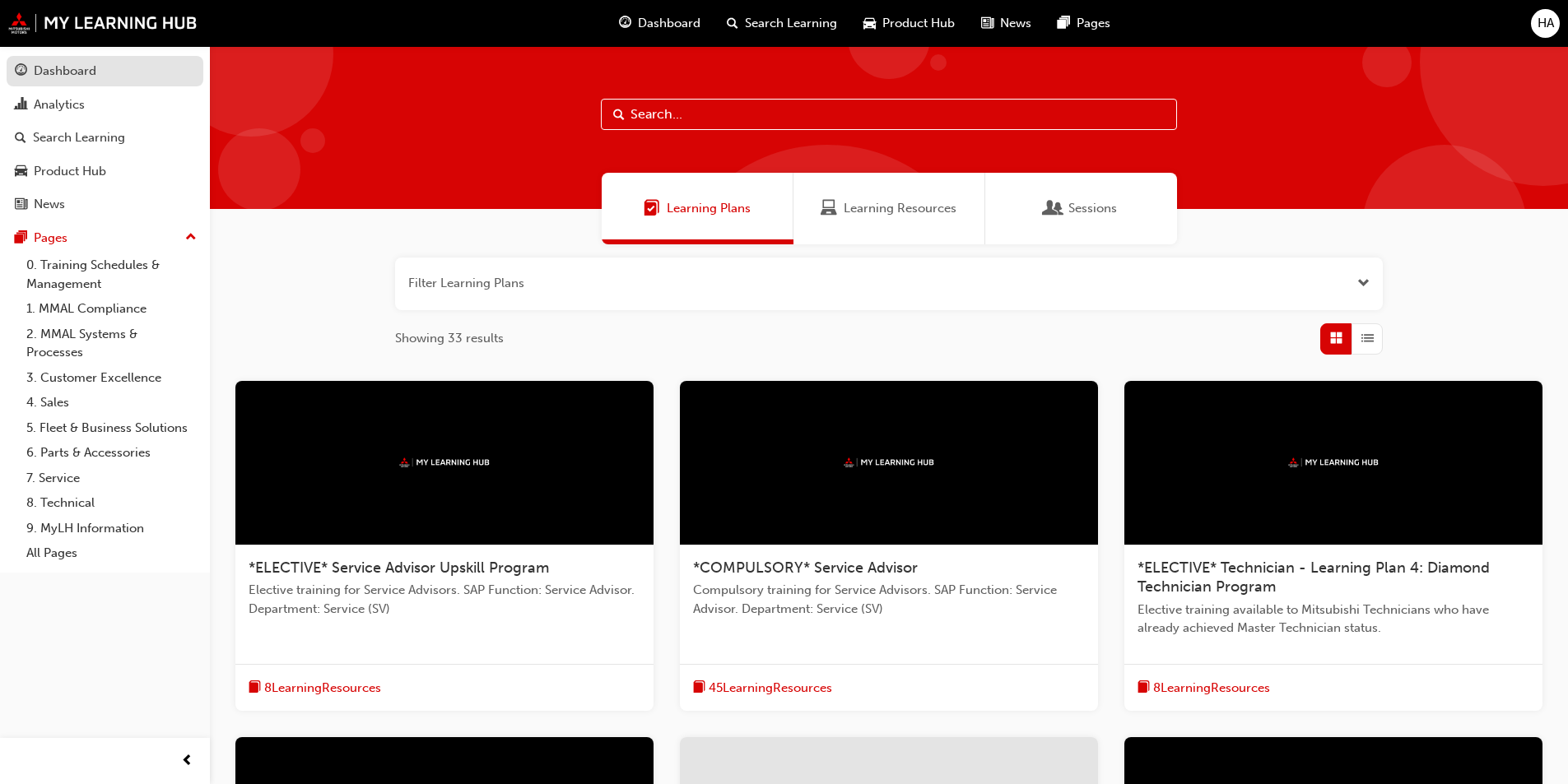
click at [74, 70] on div "Dashboard" at bounding box center [64, 71] width 63 height 19
